Goal: Check status: Check status

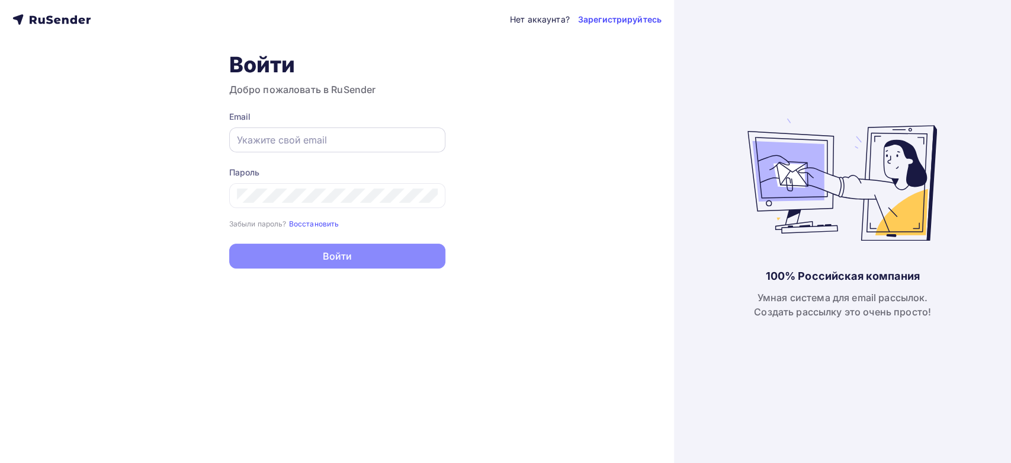
click at [301, 127] on div at bounding box center [337, 139] width 216 height 25
click at [296, 148] on div at bounding box center [337, 139] width 216 height 25
click at [283, 142] on input "text" at bounding box center [337, 140] width 201 height 14
paste input "[EMAIL_ADDRESS][PERSON_NAME][DOMAIN_NAME]"
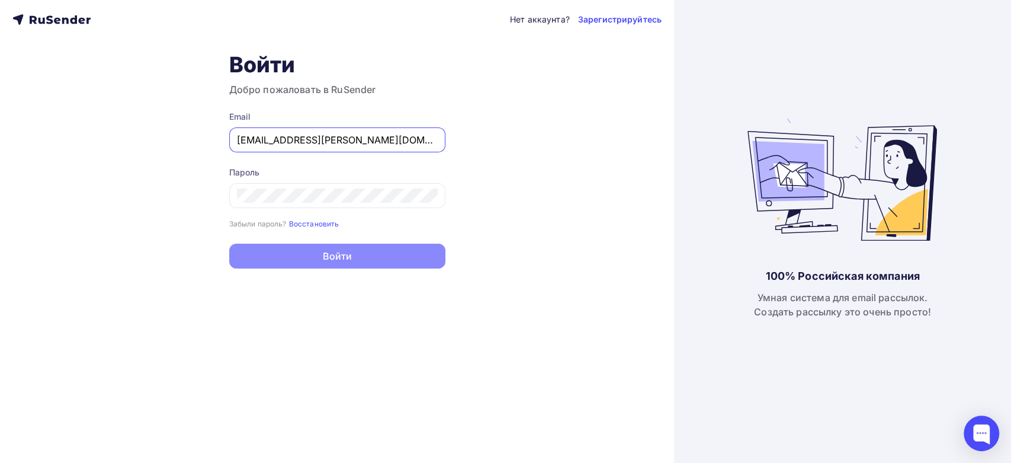
type input "[EMAIL_ADDRESS][PERSON_NAME][DOMAIN_NAME]"
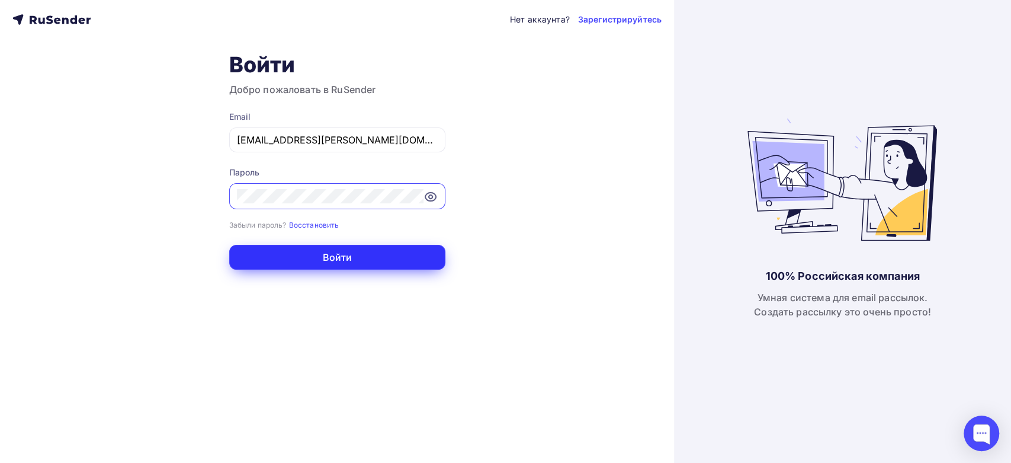
click at [265, 255] on button "Войти" at bounding box center [337, 257] width 216 height 25
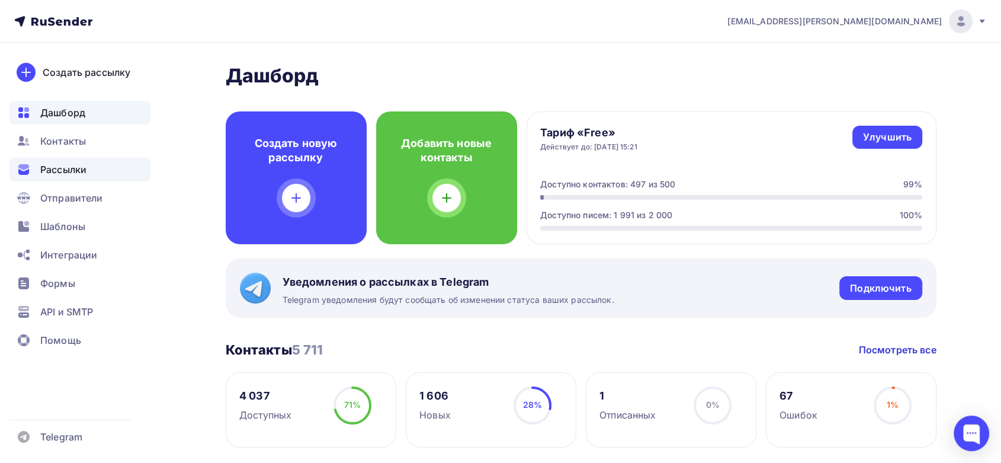
click at [94, 162] on div "Рассылки" at bounding box center [79, 170] width 141 height 24
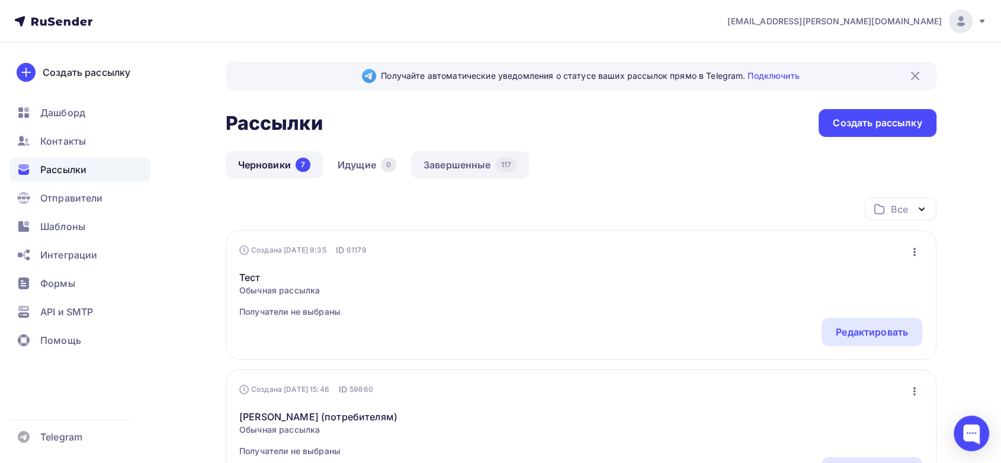
click at [470, 162] on link "Завершенные 117" at bounding box center [470, 164] width 118 height 27
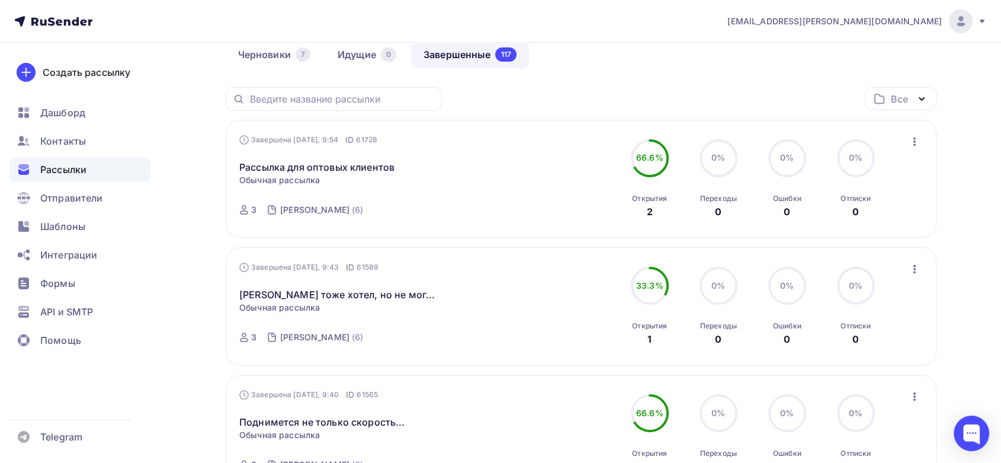
scroll to position [110, 0]
click at [314, 161] on link "Рассылка для оптовых клиентов" at bounding box center [316, 167] width 155 height 14
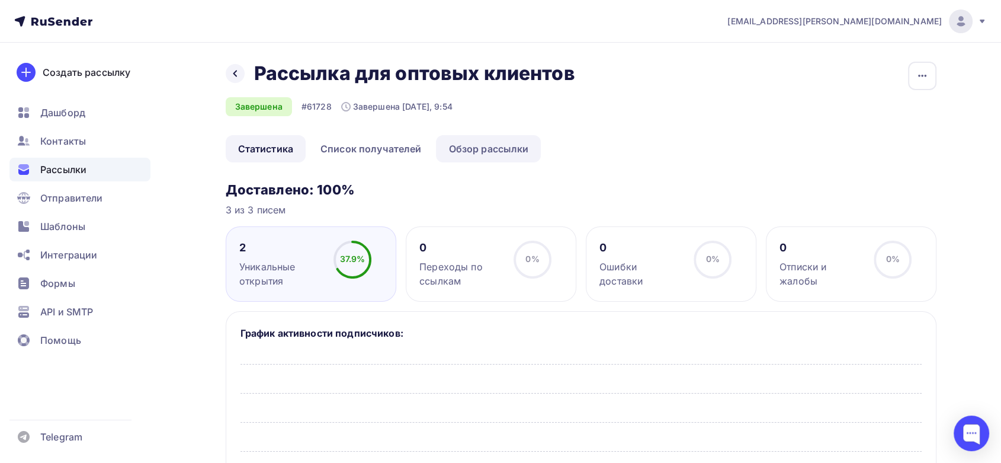
click at [499, 151] on link "Обзор рассылки" at bounding box center [488, 148] width 105 height 27
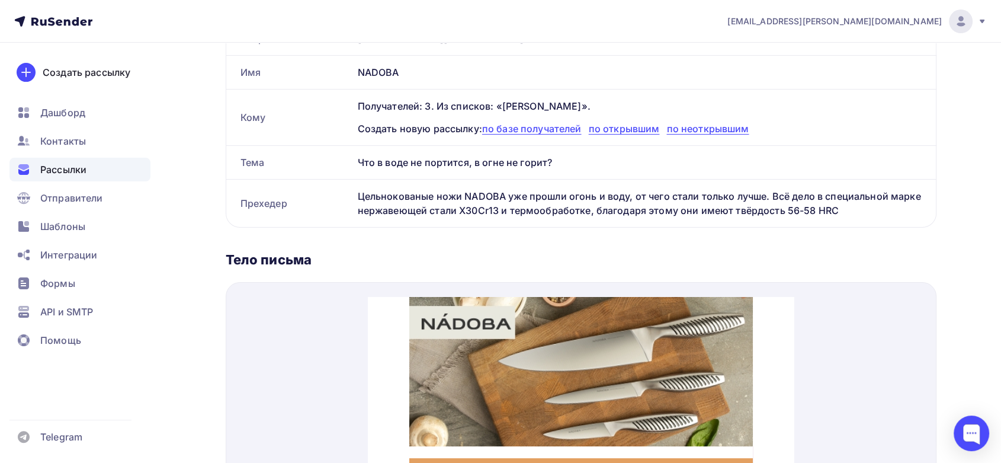
scroll to position [208, 0]
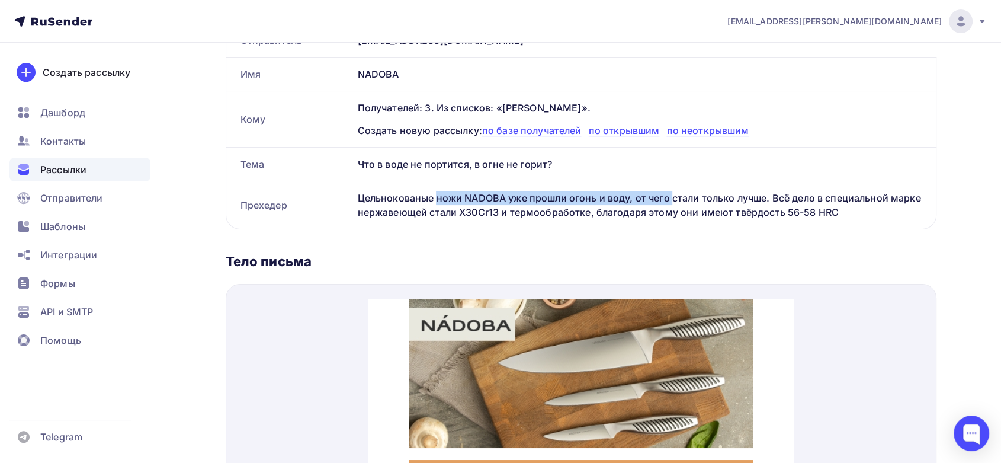
drag, startPoint x: 388, startPoint y: 183, endPoint x: 699, endPoint y: 191, distance: 311.0
click at [644, 191] on div "Цельнокованые ножи NADOBA уже прошли огонь и воду, от чего стали только лучше. …" at bounding box center [644, 204] width 583 height 47
click at [637, 198] on div "Цельнокованые ножи NADOBA уже прошли огонь и воду, от чего стали только лучше. …" at bounding box center [644, 204] width 583 height 47
click at [609, 197] on div "Цельнокованые ножи NADOBA уже прошли огонь и воду, от чего стали только лучше. …" at bounding box center [644, 204] width 583 height 47
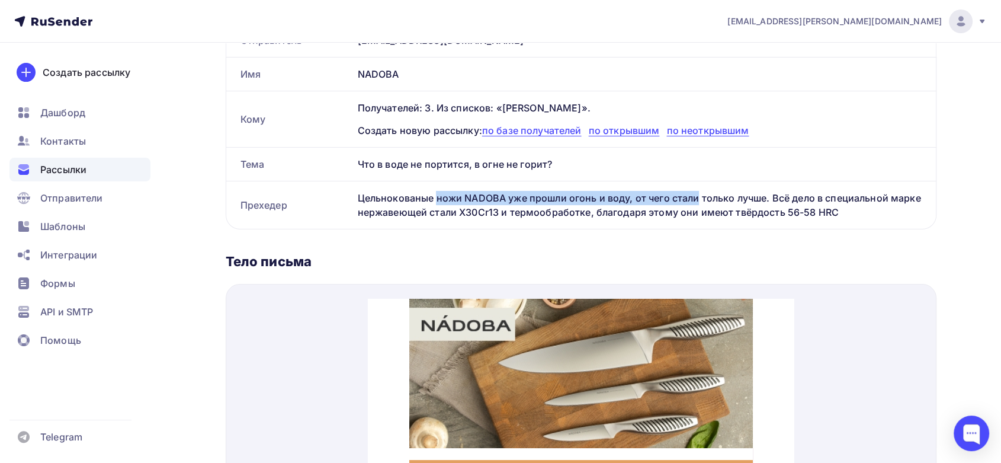
click at [567, 198] on div "Цельнокованые ножи NADOBA уже прошли огонь и воду, от чего стали только лучше. …" at bounding box center [644, 204] width 583 height 47
click at [550, 205] on div "Цельнокованые ножи NADOBA уже прошли огонь и воду, от чего стали только лучше. …" at bounding box center [644, 204] width 583 height 47
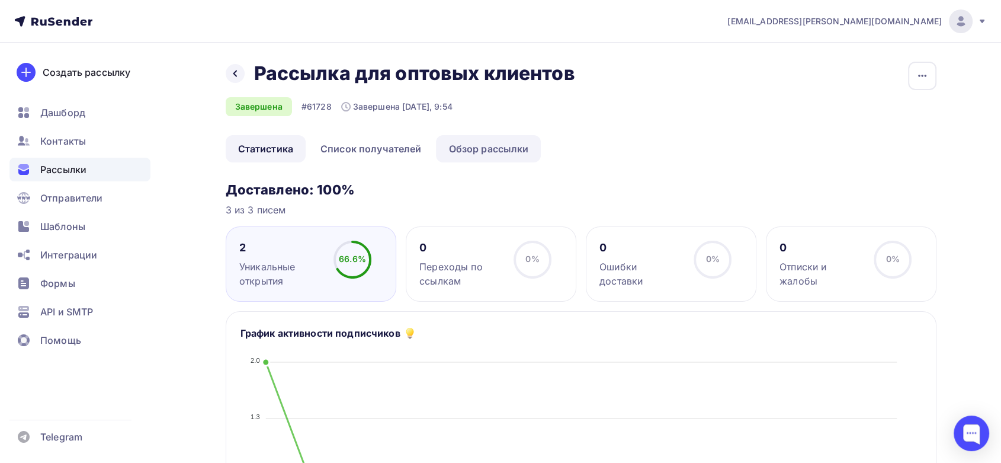
click at [474, 155] on link "Обзор рассылки" at bounding box center [488, 148] width 105 height 27
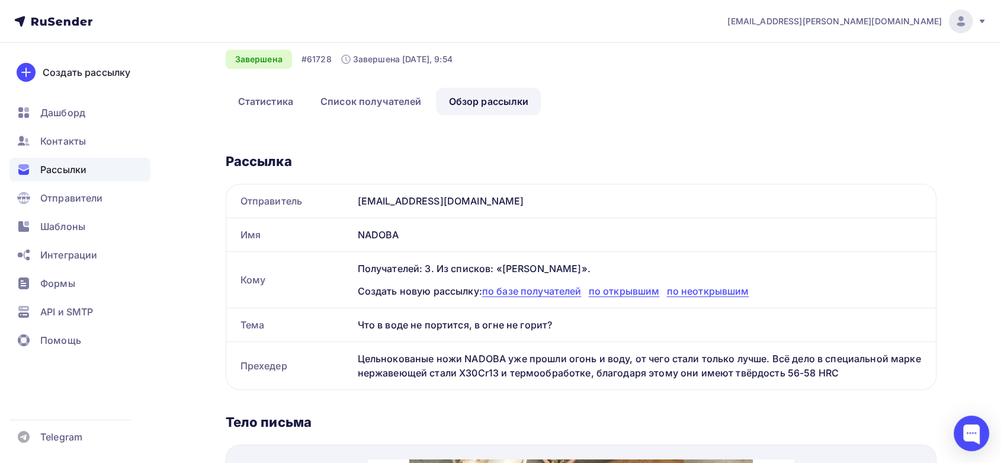
scroll to position [114, 0]
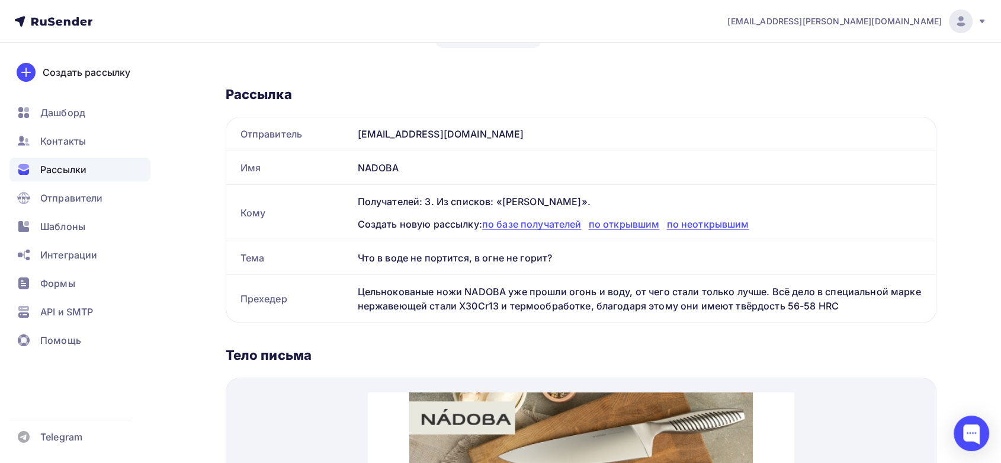
click at [82, 175] on span "Рассылки" at bounding box center [63, 169] width 46 height 14
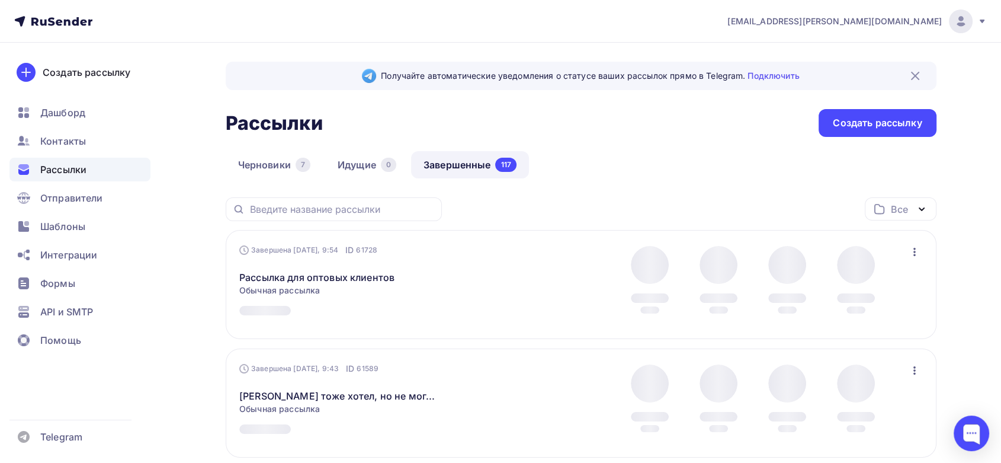
click at [458, 168] on link "Завершенные 117" at bounding box center [470, 164] width 118 height 27
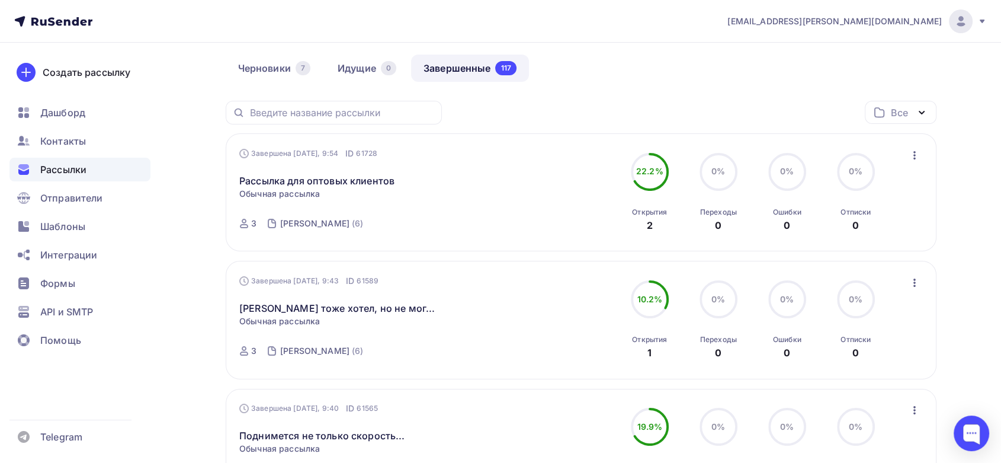
scroll to position [143, 0]
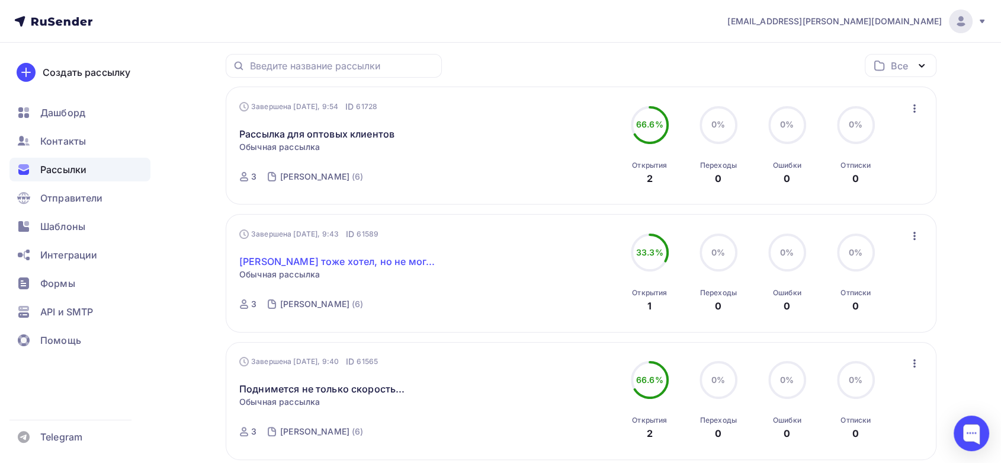
click at [308, 260] on link "[PERSON_NAME] тоже хотел, но не мог..." at bounding box center [336, 261] width 195 height 14
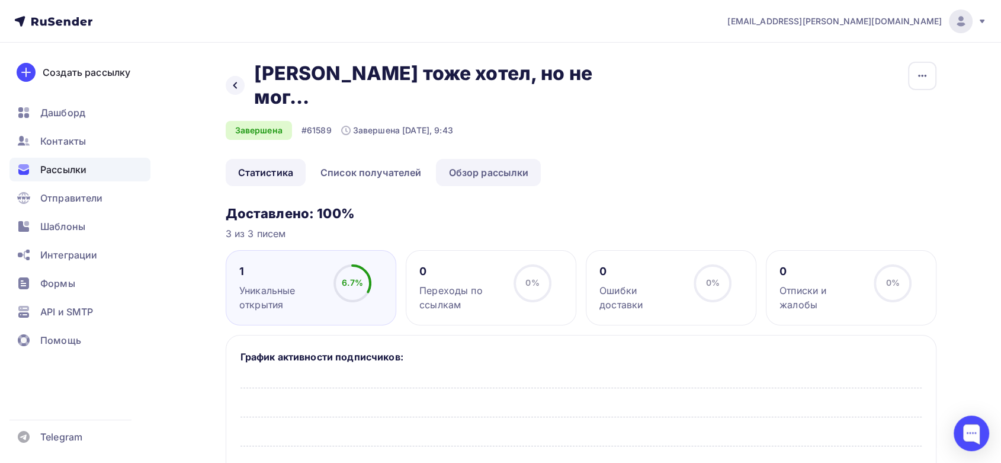
click at [472, 159] on link "Обзор рассылки" at bounding box center [488, 172] width 105 height 27
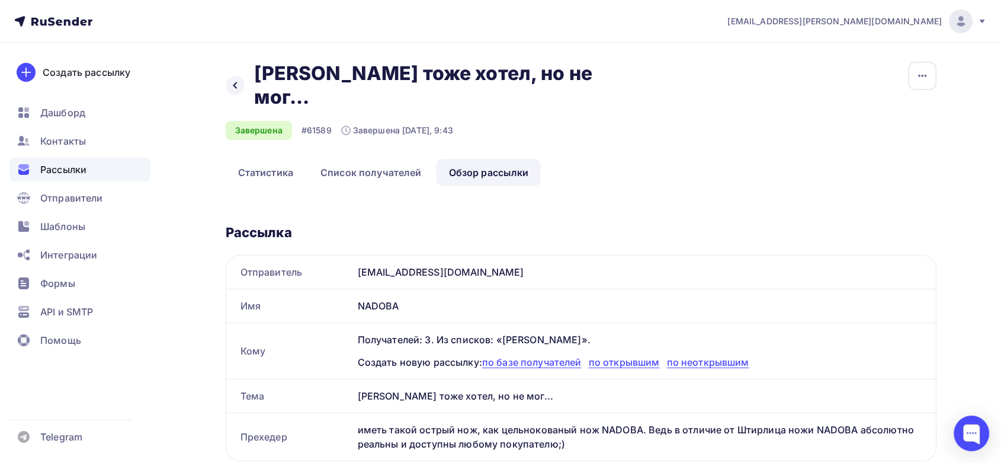
click at [61, 171] on span "Рассылки" at bounding box center [63, 169] width 46 height 14
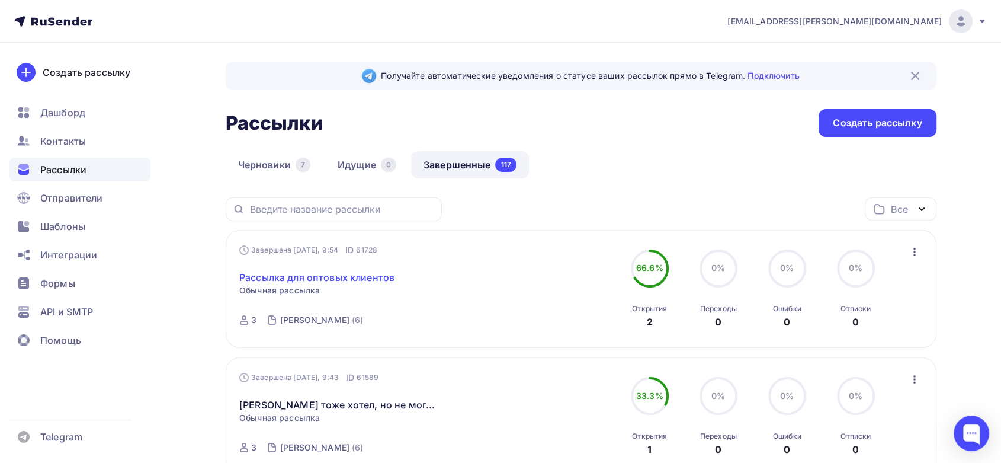
click at [310, 274] on link "Рассылка для оптовых клиентов" at bounding box center [316, 277] width 155 height 14
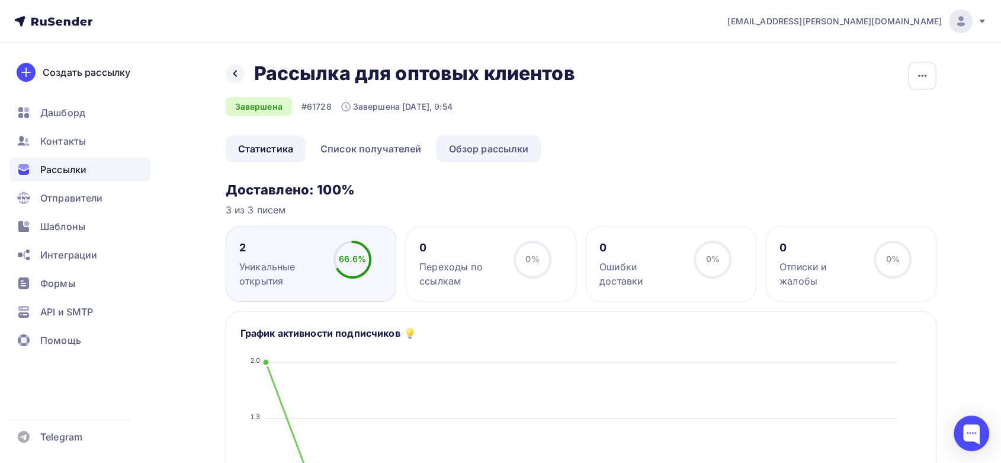
click at [483, 153] on link "Обзор рассылки" at bounding box center [488, 148] width 105 height 27
